Goal: Task Accomplishment & Management: Use online tool/utility

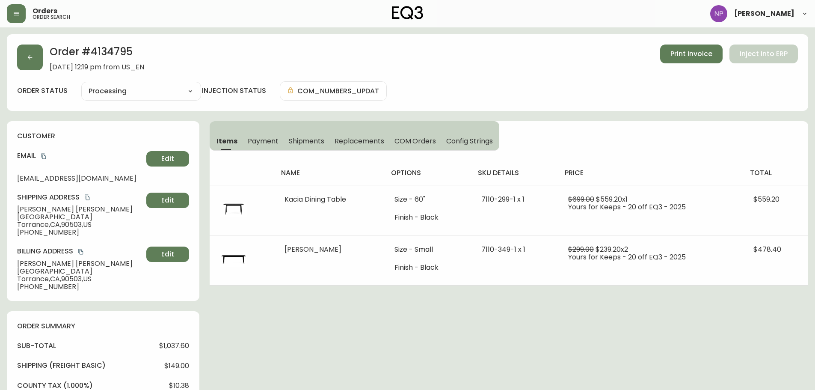
select select "PROCESSING"
click at [15, 12] on icon "button" at bounding box center [16, 13] width 5 height 3
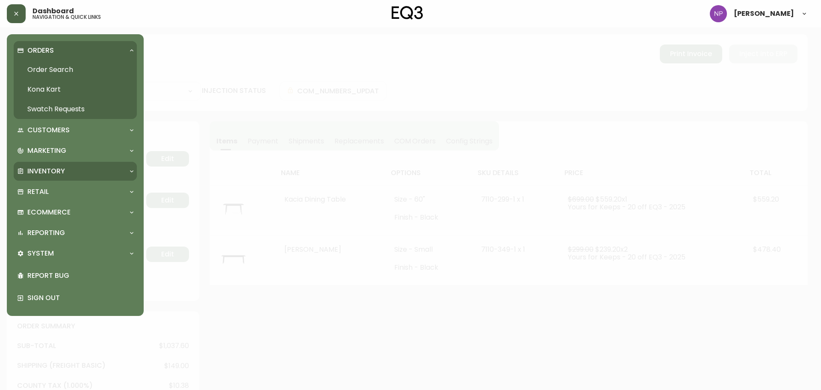
click at [67, 170] on div "Inventory" at bounding box center [71, 170] width 108 height 9
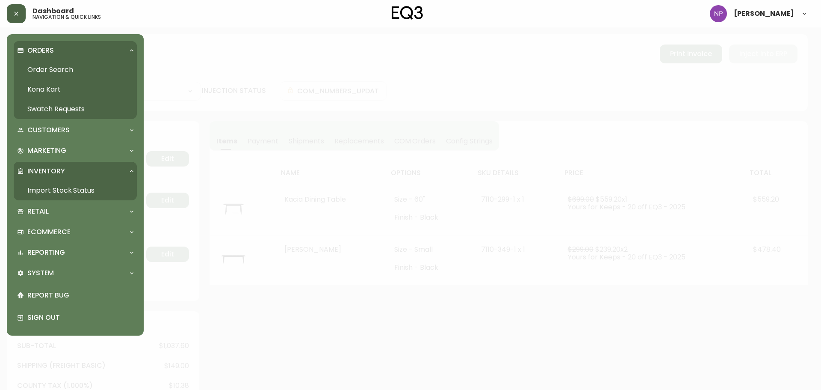
click at [75, 192] on link "Import Stock Status" at bounding box center [75, 190] width 123 height 20
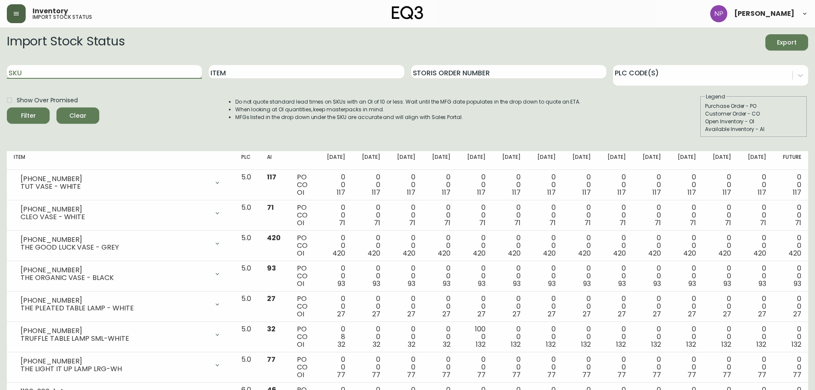
click at [162, 74] on input "SKU" at bounding box center [104, 72] width 195 height 14
type input "[PHONE_NUMBER]"
click at [7, 107] on button "Filter" at bounding box center [28, 115] width 43 height 16
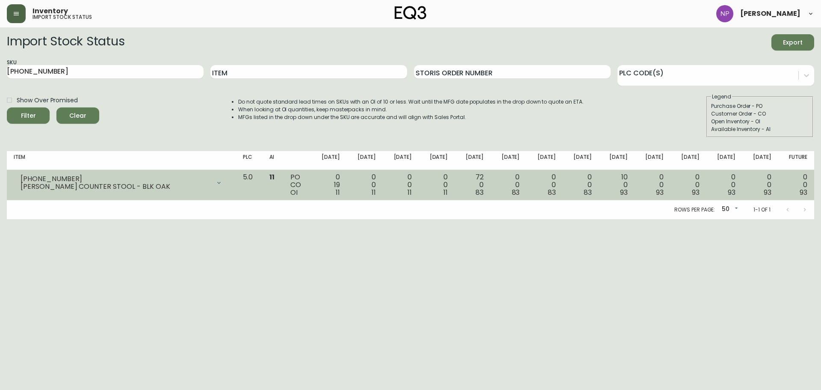
click at [463, 190] on td "72 0 83" at bounding box center [473, 185] width 36 height 30
click at [222, 183] on icon at bounding box center [219, 182] width 7 height 7
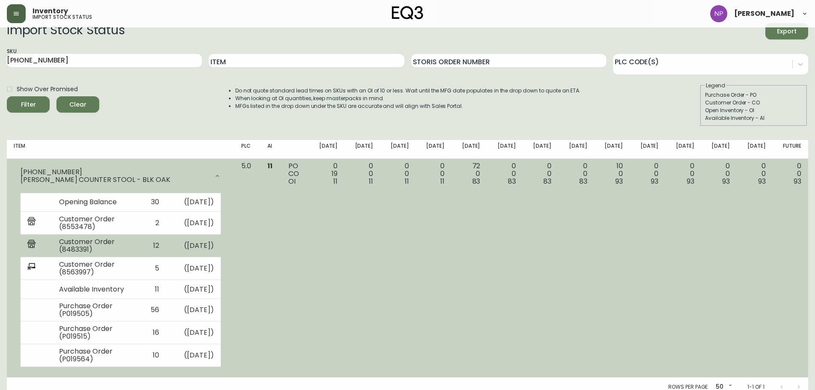
scroll to position [18, 0]
